Goal: Check status

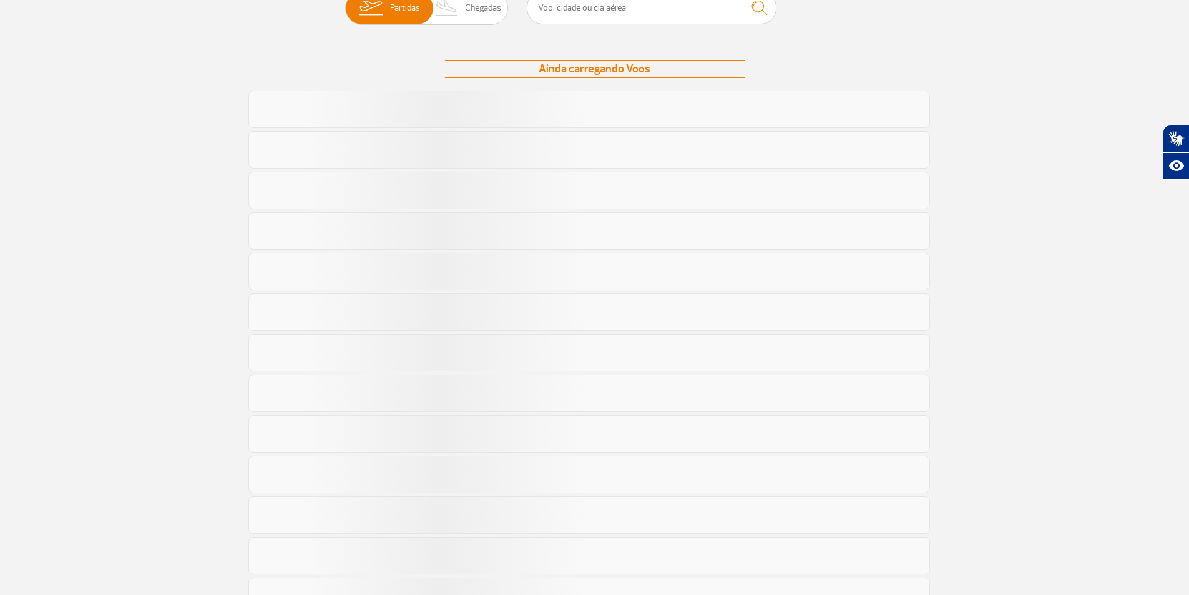
scroll to position [125, 0]
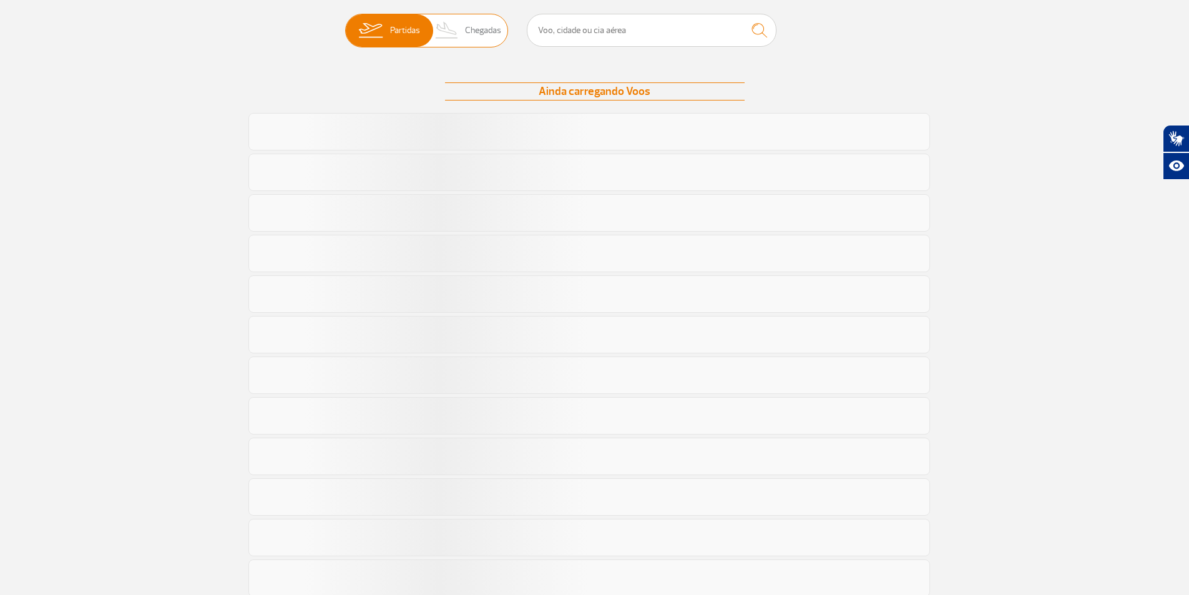
click at [479, 31] on span "Chegadas" at bounding box center [483, 30] width 36 height 32
click at [345, 24] on input "Partidas Chegadas" at bounding box center [345, 24] width 0 height 0
click at [472, 26] on span "Chegadas" at bounding box center [483, 29] width 36 height 32
click at [345, 23] on input "Partidas Chegadas" at bounding box center [345, 23] width 0 height 0
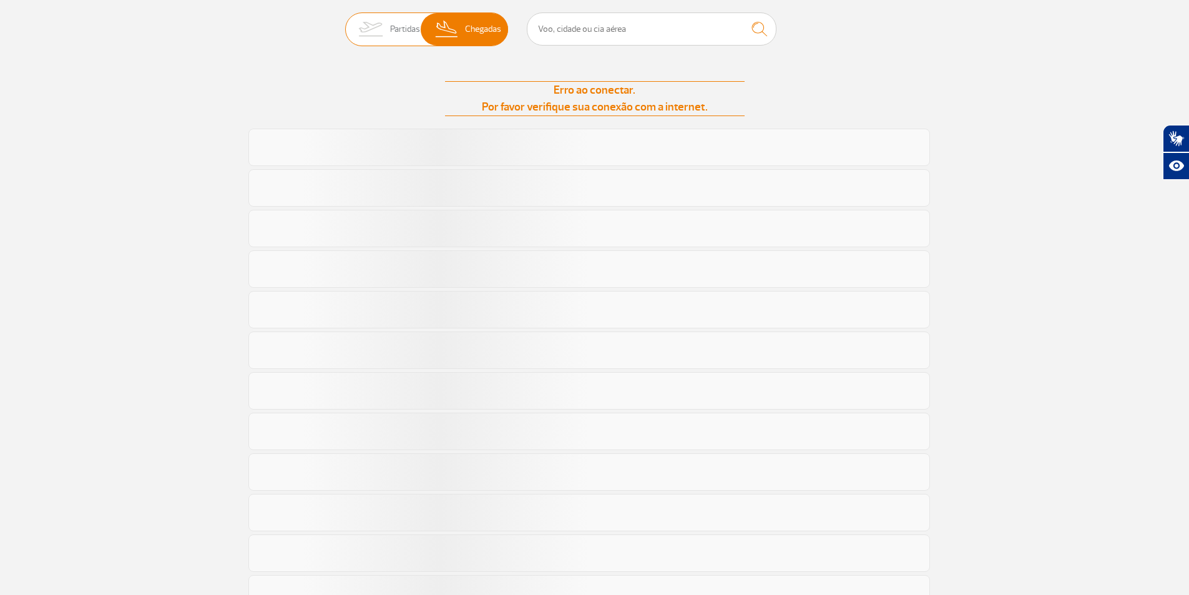
click at [452, 28] on img at bounding box center [447, 29] width 37 height 32
click at [345, 23] on input "Partidas Chegadas" at bounding box center [345, 23] width 0 height 0
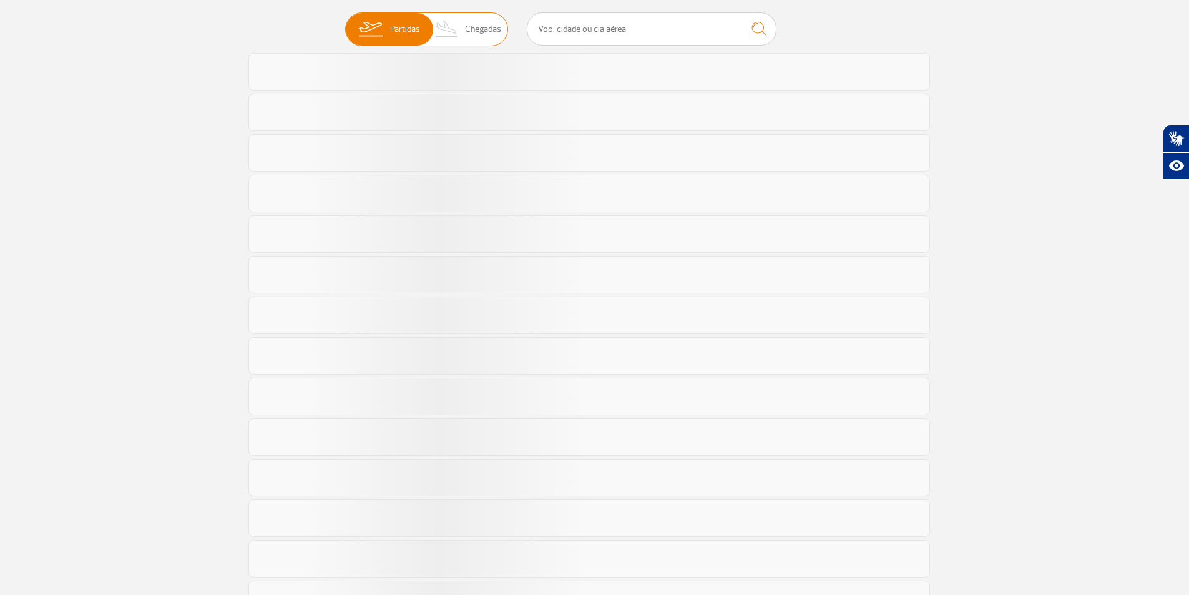
click at [452, 28] on img at bounding box center [447, 29] width 37 height 32
click at [345, 23] on input "Partidas Chegadas" at bounding box center [345, 23] width 0 height 0
click at [467, 26] on span "Chegadas" at bounding box center [483, 28] width 36 height 32
click at [345, 22] on input "Partidas Chegadas" at bounding box center [345, 22] width 0 height 0
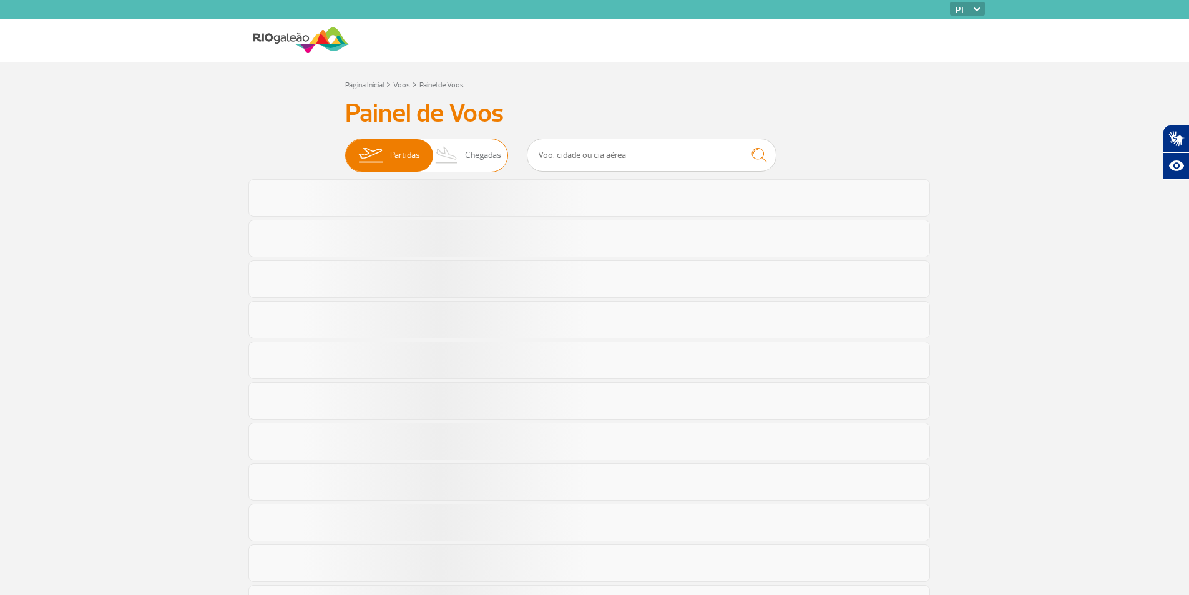
click at [487, 155] on span "Chegadas" at bounding box center [483, 155] width 36 height 32
click at [345, 149] on input "Partidas Chegadas" at bounding box center [345, 149] width 0 height 0
